Goal: Task Accomplishment & Management: Manage account settings

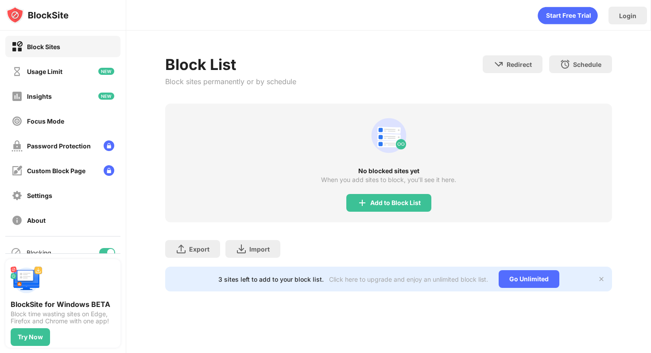
click at [391, 54] on div "Block List Block sites permanently or by schedule Redirect Choose a site to be …" at bounding box center [388, 174] width 525 height 286
click at [83, 79] on div "Usage Limit" at bounding box center [62, 71] width 115 height 21
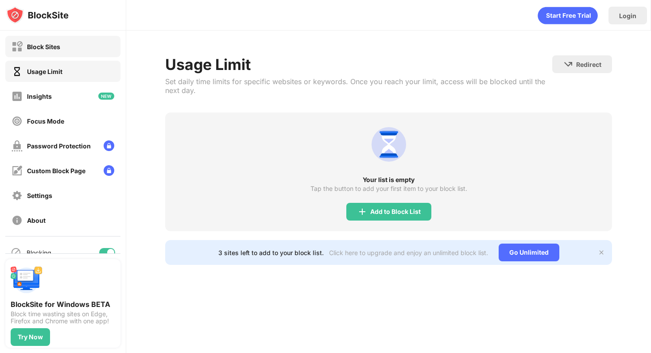
click at [72, 55] on div "Block Sites" at bounding box center [62, 46] width 115 height 21
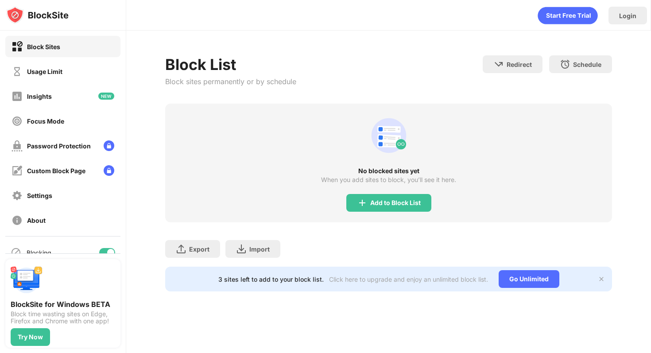
click at [386, 200] on div "Add to Block List" at bounding box center [395, 202] width 50 height 7
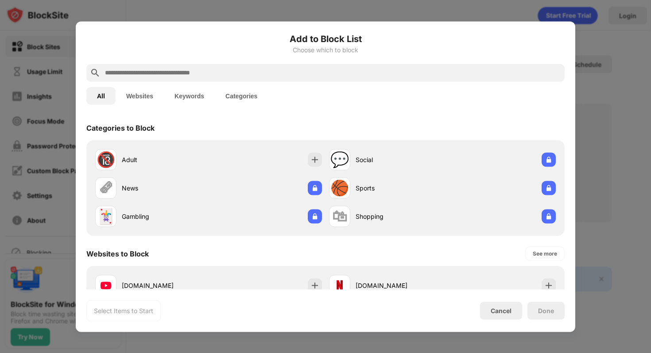
click at [189, 75] on input "text" at bounding box center [332, 72] width 457 height 11
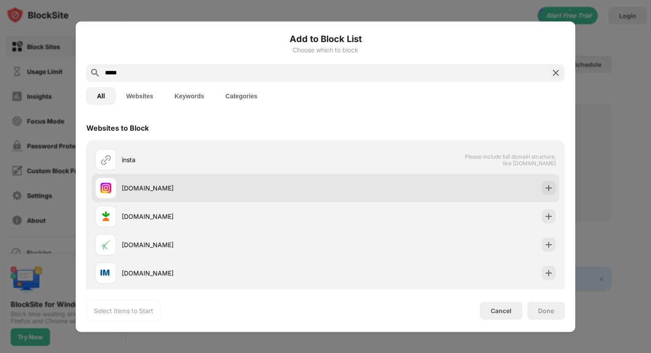
type input "*****"
click at [173, 191] on div "[DOMAIN_NAME]" at bounding box center [224, 187] width 204 height 9
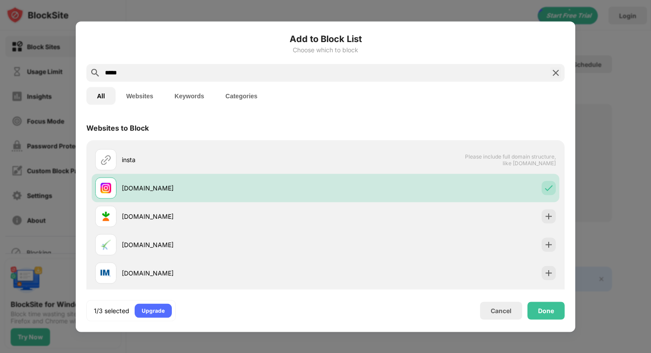
drag, startPoint x: 133, startPoint y: 68, endPoint x: 127, endPoint y: 75, distance: 9.4
click at [127, 75] on input "*****" at bounding box center [325, 72] width 443 height 11
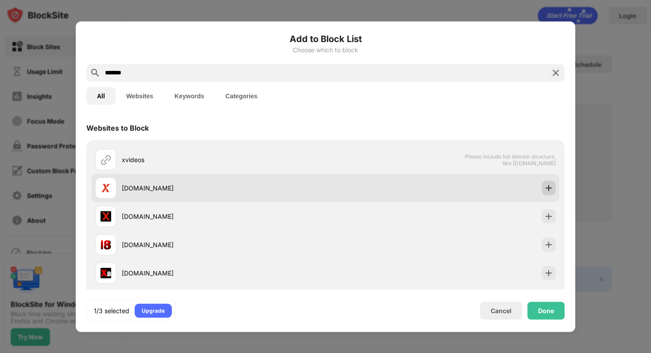
type input "*******"
click at [550, 186] on img at bounding box center [548, 187] width 9 height 9
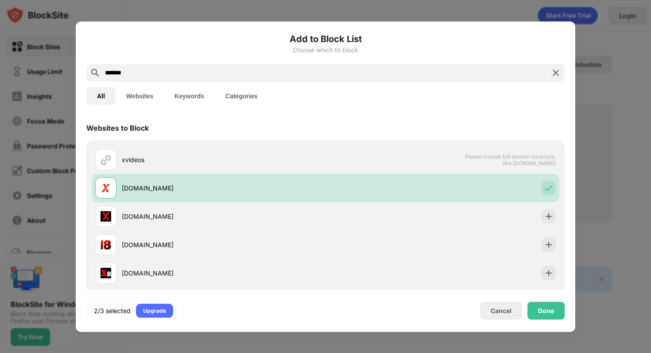
click at [555, 72] on img at bounding box center [555, 72] width 11 height 11
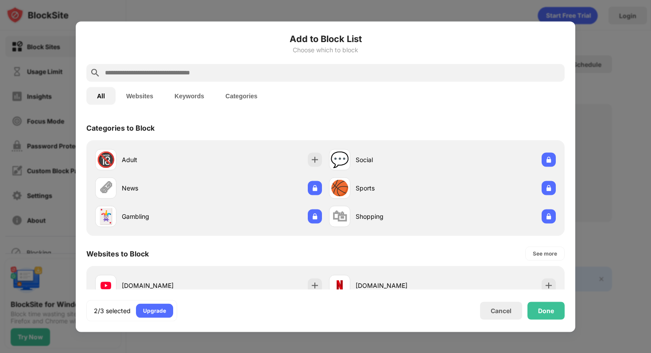
click at [158, 69] on input "text" at bounding box center [332, 72] width 457 height 11
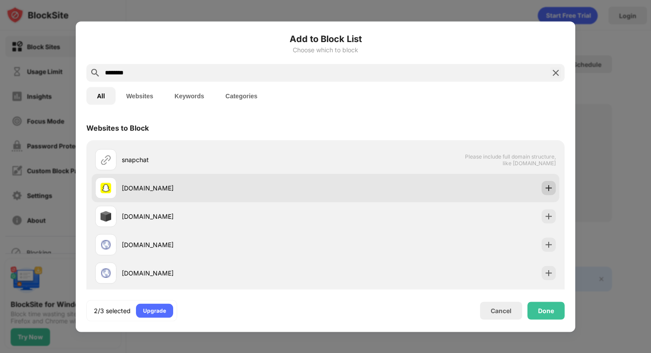
type input "********"
click at [549, 191] on img at bounding box center [548, 187] width 9 height 9
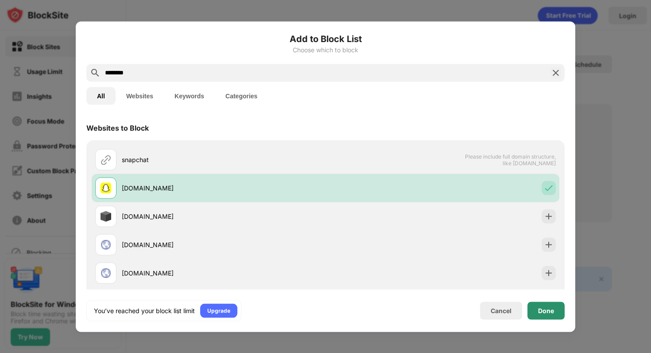
click at [537, 308] on div "Done" at bounding box center [545, 311] width 37 height 18
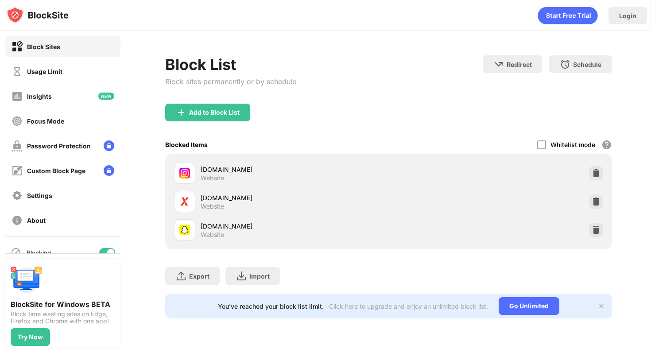
click at [609, 305] on div "You’ve reached your block list limit. Click here to upgrade and enjoy an unlimi…" at bounding box center [388, 306] width 447 height 25
click at [446, 112] on div "Add to Block List" at bounding box center [388, 120] width 447 height 32
click at [472, 90] on div "Block List Block sites permanently or by schedule Redirect Choose a site to be …" at bounding box center [388, 79] width 447 height 48
click at [627, 15] on div "Login" at bounding box center [627, 16] width 17 height 8
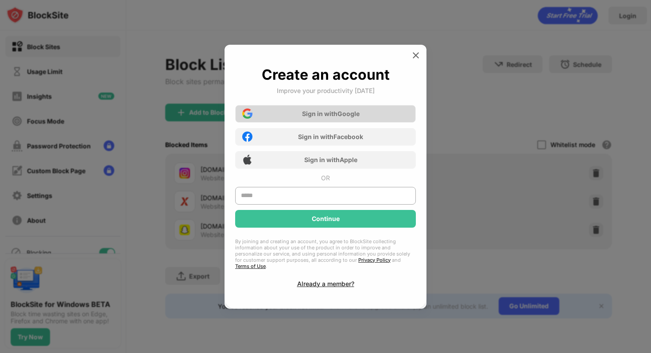
click at [348, 122] on div "Sign in with Google" at bounding box center [325, 114] width 181 height 18
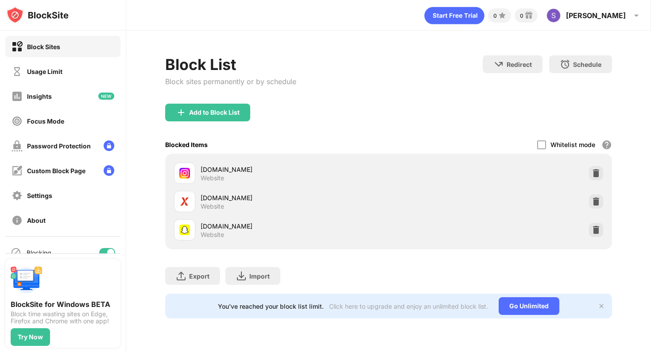
click at [328, 114] on div "Add to Block List" at bounding box center [388, 120] width 447 height 32
click at [43, 88] on div "Insights" at bounding box center [62, 95] width 115 height 21
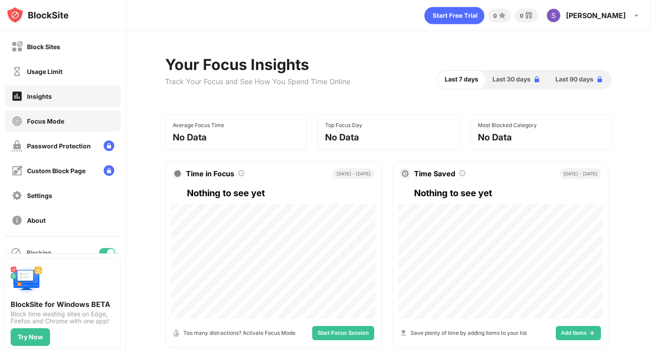
click at [51, 128] on div "Focus Mode" at bounding box center [62, 120] width 115 height 21
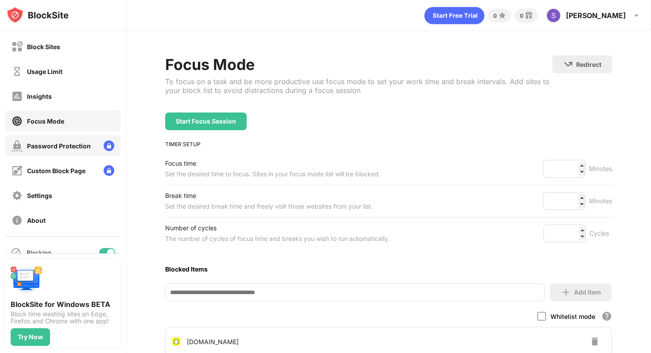
click at [51, 145] on div "Password Protection" at bounding box center [59, 146] width 64 height 8
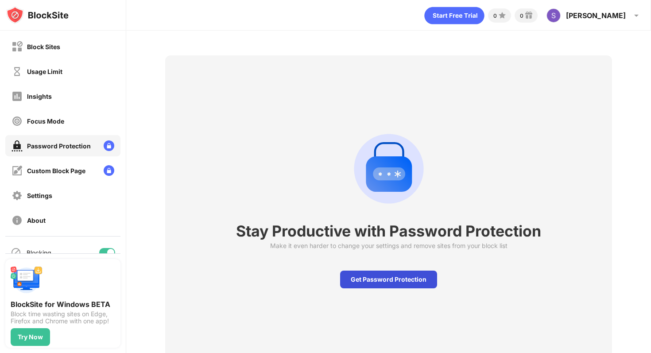
click at [357, 278] on div "Get Password Protection" at bounding box center [388, 280] width 97 height 18
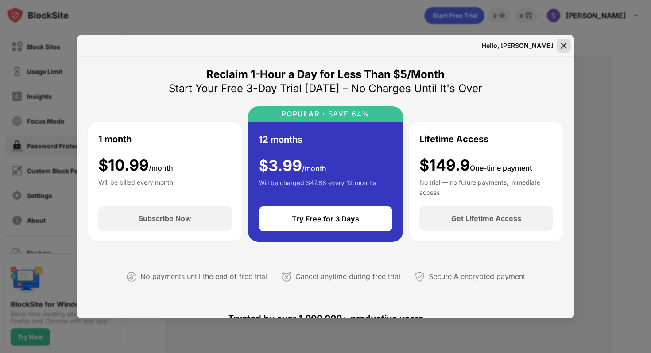
click at [564, 48] on img at bounding box center [563, 45] width 9 height 9
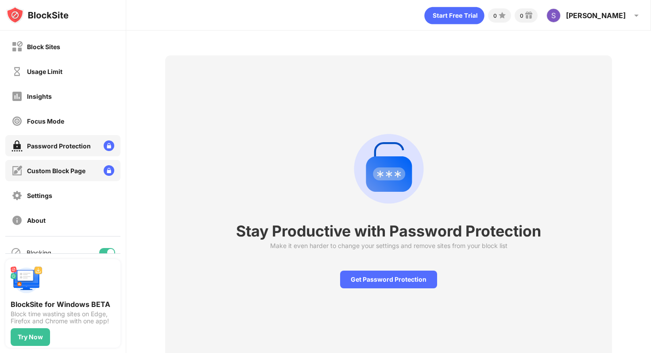
click at [89, 168] on div "Custom Block Page" at bounding box center [62, 170] width 115 height 21
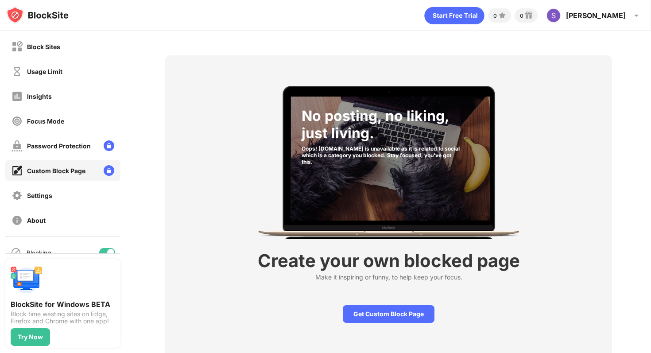
click at [69, 198] on div "Settings" at bounding box center [62, 195] width 115 height 21
